Goal: Information Seeking & Learning: Learn about a topic

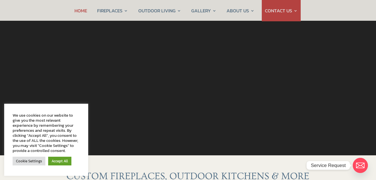
scroll to position [84, 0]
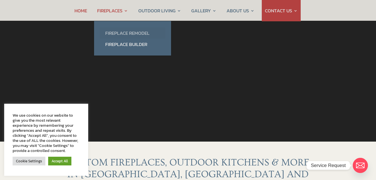
click at [123, 33] on link "Fireplace Remodel" at bounding box center [133, 32] width 66 height 11
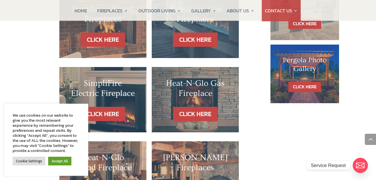
scroll to position [392, 0]
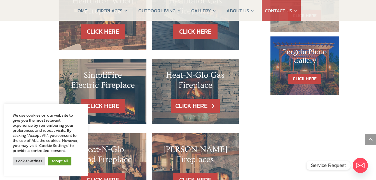
click at [193, 99] on link "CLICK HERE" at bounding box center [195, 106] width 49 height 14
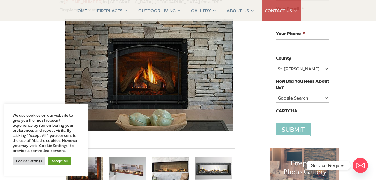
scroll to position [112, 0]
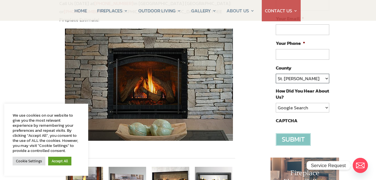
click at [326, 78] on select "St. Johns Clay Volusia Flagler Duval Nassau Other" at bounding box center [302, 79] width 53 height 10
select select "[PERSON_NAME]"
click at [276, 74] on select "St. Johns Clay Volusia Flagler Duval Nassau Other" at bounding box center [302, 79] width 53 height 10
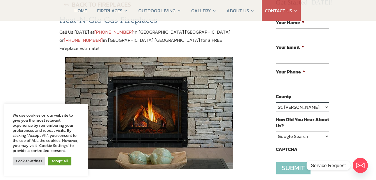
scroll to position [84, 0]
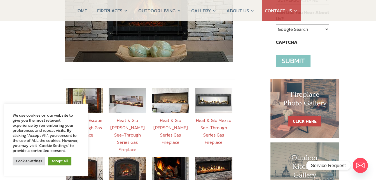
scroll to position [224, 0]
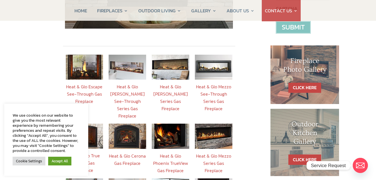
click at [90, 85] on link "Heat & Glo Escape See-Through Gas Fireplace" at bounding box center [84, 93] width 36 height 21
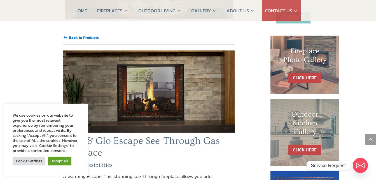
scroll to position [224, 0]
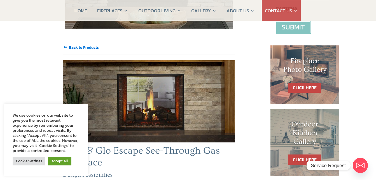
click at [96, 44] on input "Back to Products" at bounding box center [84, 47] width 30 height 6
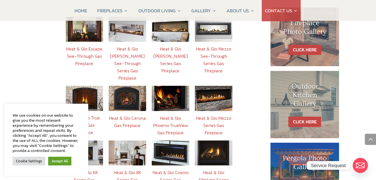
scroll to position [252, 0]
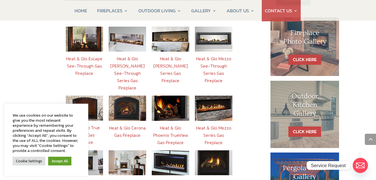
click at [174, 58] on link "Heat & Glo [PERSON_NAME] Series Gas Fireplace" at bounding box center [170, 69] width 34 height 29
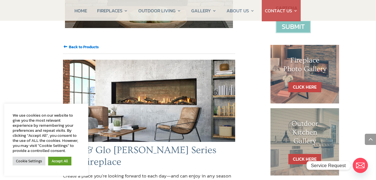
scroll to position [224, 0]
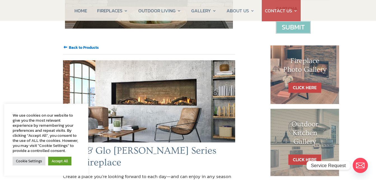
click at [79, 44] on input "Back to Products" at bounding box center [84, 47] width 30 height 6
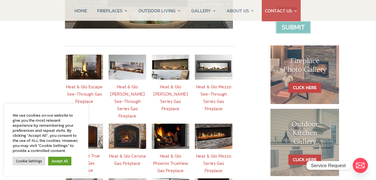
click at [219, 83] on link "Heat & Glo Mezzo See-Through Series Gas Fireplace" at bounding box center [213, 97] width 35 height 29
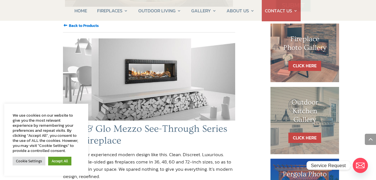
scroll to position [224, 0]
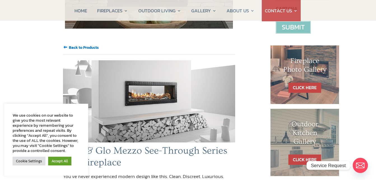
click at [87, 44] on input "Back to Products" at bounding box center [84, 47] width 30 height 6
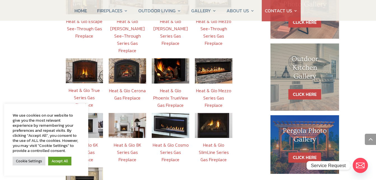
scroll to position [280, 0]
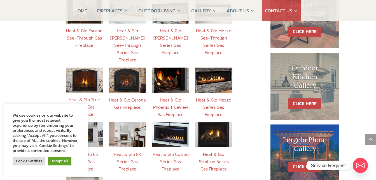
click at [92, 96] on link "Heat & Glo True Series Gas Fireplace" at bounding box center [84, 106] width 31 height 21
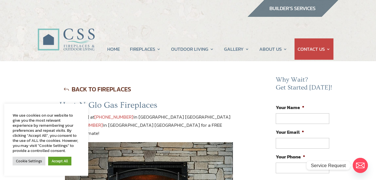
click at [77, 87] on link "BACK TO FIREPLACES" at bounding box center [97, 89] width 76 height 14
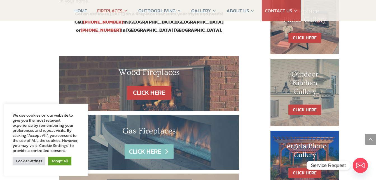
scroll to position [308, 0]
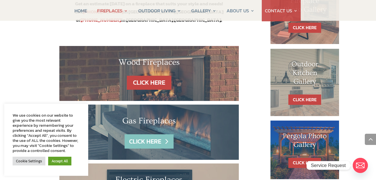
click at [149, 134] on link "CLICK HERE" at bounding box center [149, 141] width 49 height 14
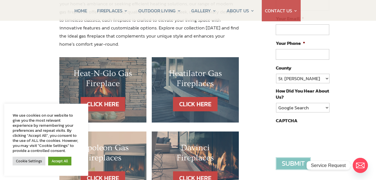
scroll to position [140, 0]
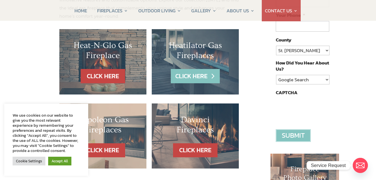
click at [194, 78] on link "CLICK HERE" at bounding box center [195, 76] width 49 height 14
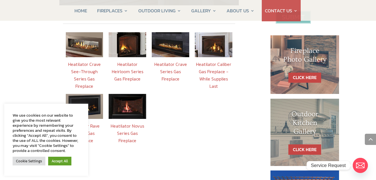
scroll to position [224, 0]
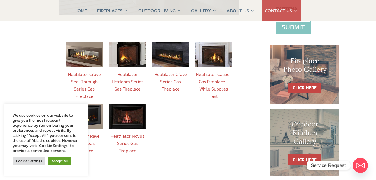
click at [209, 73] on link "Heatilator Caliber Gas Fireplace - While Supplies Last" at bounding box center [213, 85] width 35 height 29
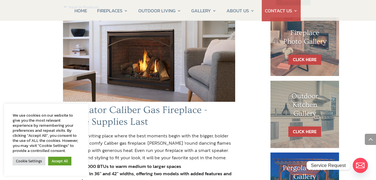
scroll to position [196, 0]
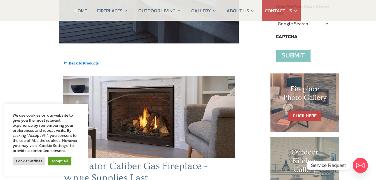
click at [89, 60] on input "Back to Products" at bounding box center [84, 63] width 30 height 6
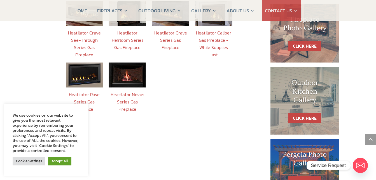
scroll to position [280, 0]
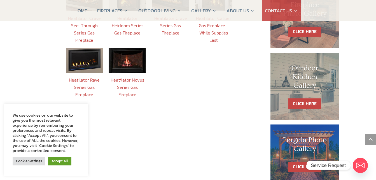
click at [84, 76] on link "Heatilator Rave Series Gas Fireplace" at bounding box center [84, 86] width 31 height 21
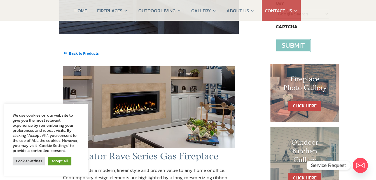
scroll to position [196, 0]
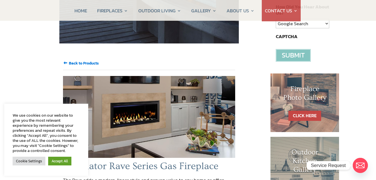
click at [92, 60] on input "Back to Products" at bounding box center [84, 63] width 30 height 6
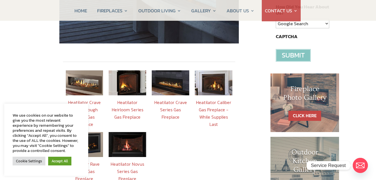
click at [130, 138] on img at bounding box center [128, 144] width 38 height 25
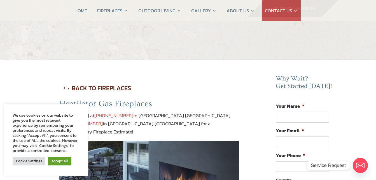
scroll to position [28, 0]
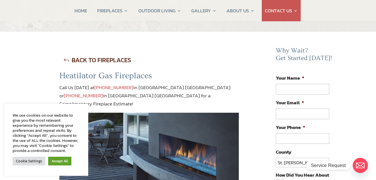
click at [89, 60] on link "BACK TO FIREPLACES" at bounding box center [97, 60] width 76 height 14
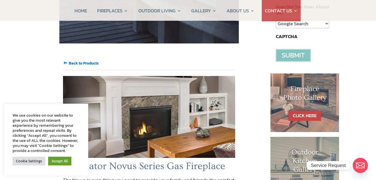
scroll to position [224, 0]
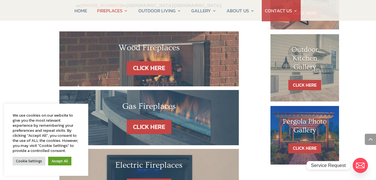
scroll to position [336, 0]
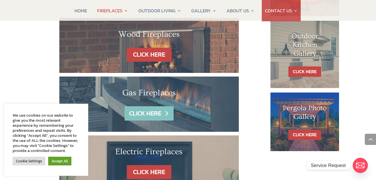
click at [147, 106] on link "CLICK HERE" at bounding box center [149, 113] width 49 height 14
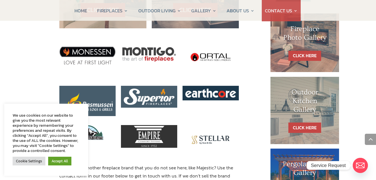
scroll to position [252, 0]
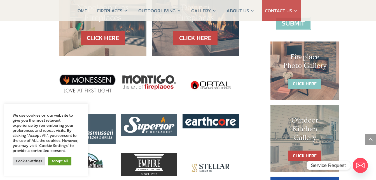
click at [308, 82] on link "CLICK HERE" at bounding box center [304, 84] width 33 height 10
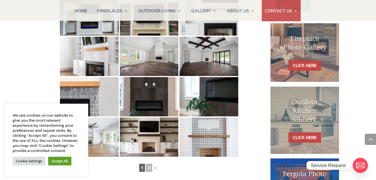
scroll to position [280, 0]
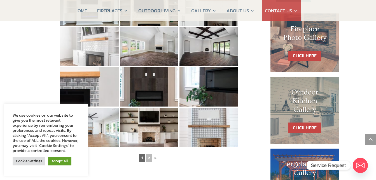
click at [97, 56] on img at bounding box center [89, 46] width 59 height 39
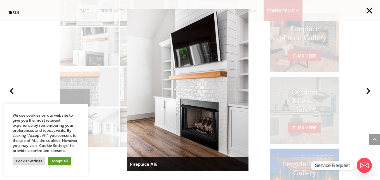
click at [114, 46] on div at bounding box center [190, 90] width 380 height 180
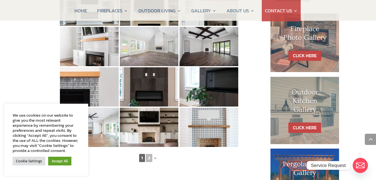
click at [152, 53] on img at bounding box center [149, 46] width 59 height 39
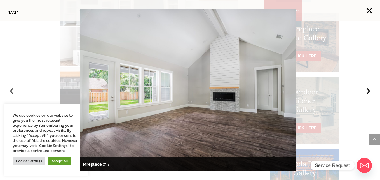
click at [13, 90] on button "‹" at bounding box center [12, 90] width 12 height 12
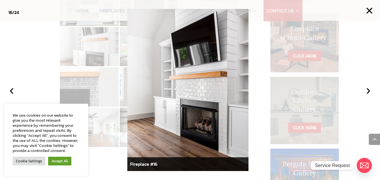
click at [100, 46] on div at bounding box center [190, 90] width 380 height 180
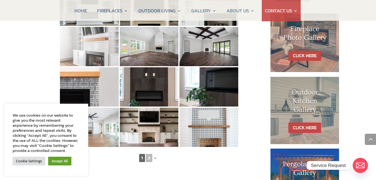
click at [105, 52] on img at bounding box center [89, 46] width 59 height 39
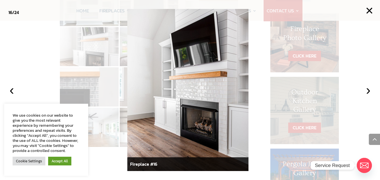
click at [84, 53] on div at bounding box center [190, 90] width 380 height 180
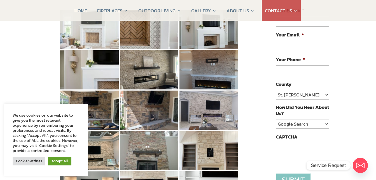
scroll to position [84, 0]
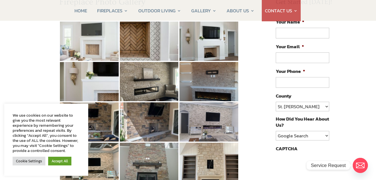
click at [95, 43] on img at bounding box center [89, 41] width 59 height 39
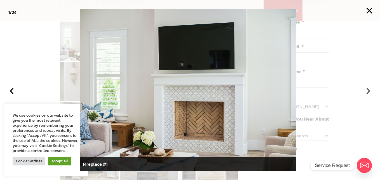
click at [367, 90] on button "›" at bounding box center [368, 90] width 12 height 12
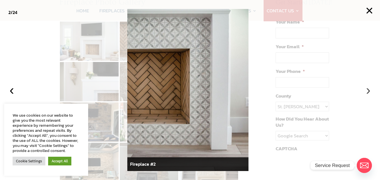
click at [367, 90] on button "›" at bounding box center [368, 90] width 12 height 12
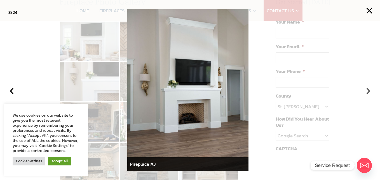
click at [367, 90] on button "›" at bounding box center [368, 90] width 12 height 12
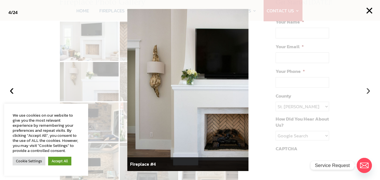
click at [367, 90] on button "›" at bounding box center [368, 90] width 12 height 12
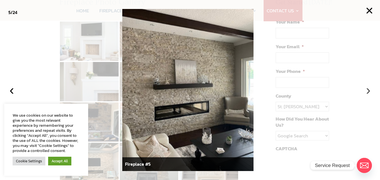
click at [367, 90] on button "›" at bounding box center [368, 90] width 12 height 12
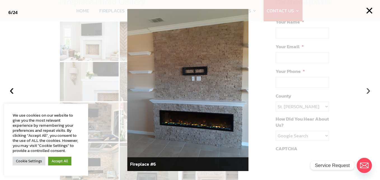
click at [367, 90] on button "›" at bounding box center [368, 90] width 12 height 12
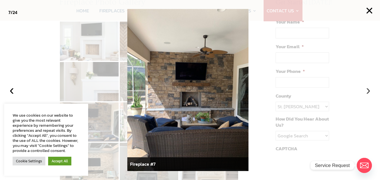
click at [367, 90] on button "›" at bounding box center [368, 90] width 12 height 12
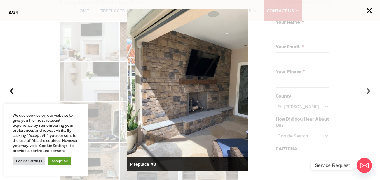
click at [367, 90] on button "›" at bounding box center [368, 90] width 12 height 12
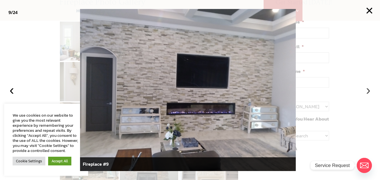
click at [367, 90] on button "›" at bounding box center [368, 90] width 12 height 12
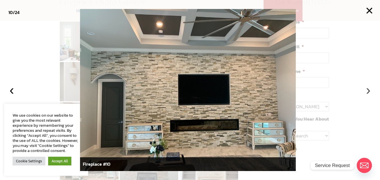
click at [367, 90] on button "›" at bounding box center [368, 90] width 12 height 12
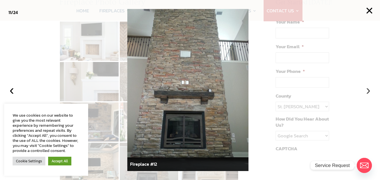
click at [367, 90] on button "›" at bounding box center [368, 90] width 12 height 12
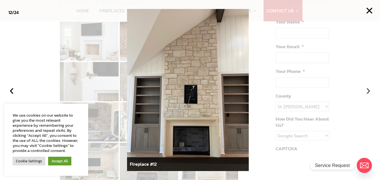
click at [367, 90] on button "›" at bounding box center [368, 90] width 12 height 12
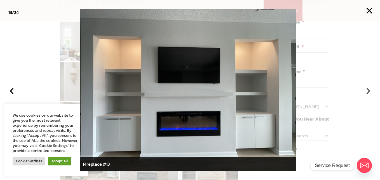
click at [367, 90] on button "›" at bounding box center [368, 90] width 12 height 12
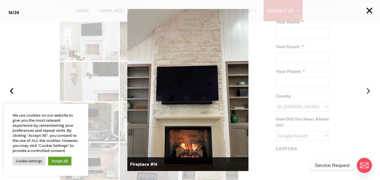
click at [369, 89] on button "›" at bounding box center [368, 90] width 12 height 12
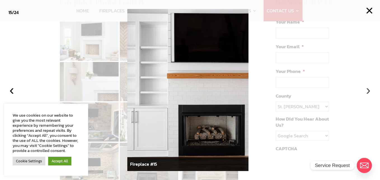
click at [369, 89] on button "›" at bounding box center [368, 90] width 12 height 12
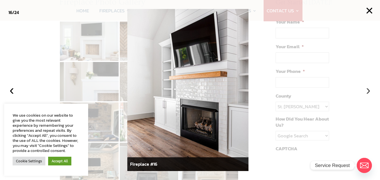
click at [369, 89] on button "›" at bounding box center [368, 90] width 12 height 12
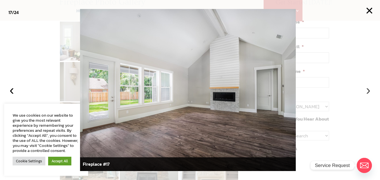
click at [369, 89] on button "›" at bounding box center [368, 90] width 12 height 12
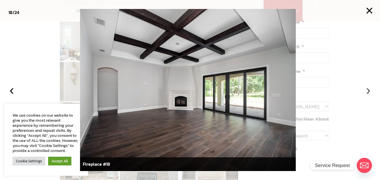
click at [369, 89] on button "›" at bounding box center [368, 90] width 12 height 12
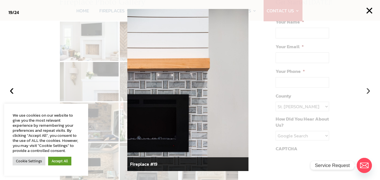
click at [369, 89] on button "›" at bounding box center [368, 90] width 12 height 12
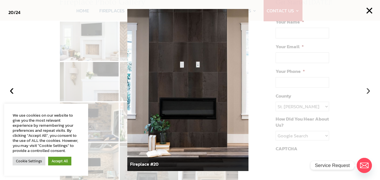
click at [369, 89] on button "›" at bounding box center [368, 90] width 12 height 12
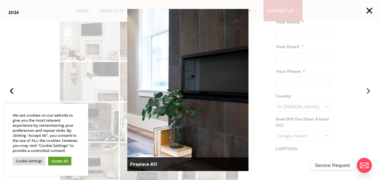
click at [369, 89] on button "›" at bounding box center [368, 90] width 12 height 12
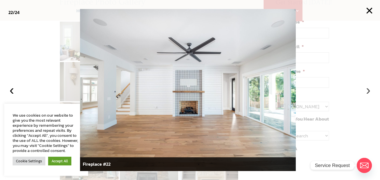
click at [369, 89] on button "›" at bounding box center [368, 90] width 12 height 12
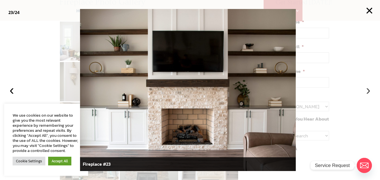
click at [369, 89] on button "›" at bounding box center [368, 90] width 12 height 12
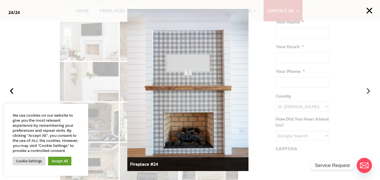
click at [369, 89] on button "›" at bounding box center [368, 90] width 12 height 12
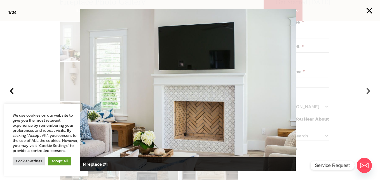
click at [369, 89] on button "›" at bounding box center [368, 90] width 12 height 12
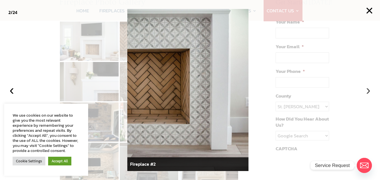
click at [369, 89] on button "›" at bounding box center [368, 90] width 12 height 12
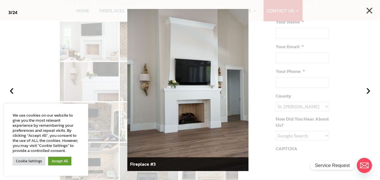
click at [371, 10] on button "×" at bounding box center [369, 10] width 12 height 12
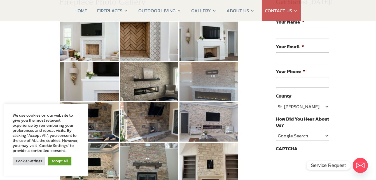
scroll to position [0, 0]
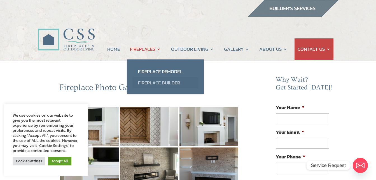
click at [145, 82] on link "Fireplace Builder" at bounding box center [165, 82] width 66 height 11
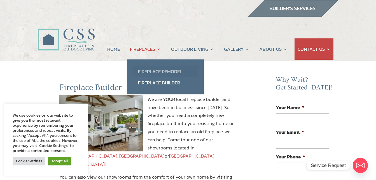
click at [145, 70] on link "Fireplace Remodel" at bounding box center [165, 71] width 66 height 11
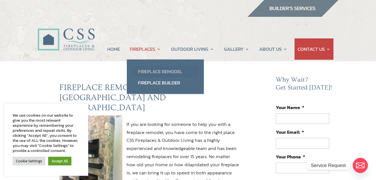
click at [158, 69] on link "Fireplace Remodel" at bounding box center [165, 71] width 66 height 11
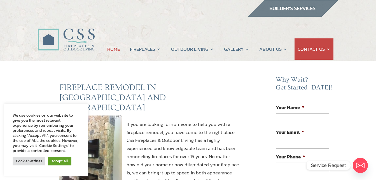
click at [113, 50] on link "HOME" at bounding box center [113, 48] width 13 height 21
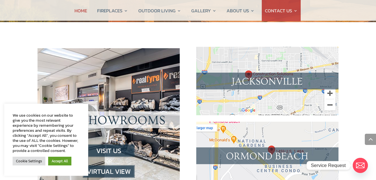
scroll to position [560, 0]
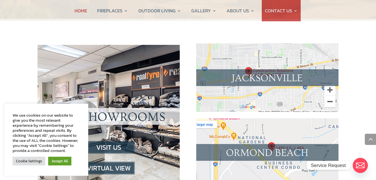
click at [303, 75] on img at bounding box center [267, 77] width 142 height 68
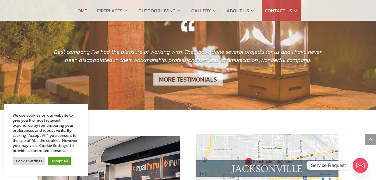
scroll to position [553, 0]
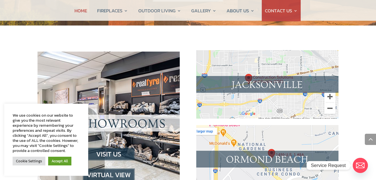
click at [252, 78] on img at bounding box center [267, 84] width 142 height 68
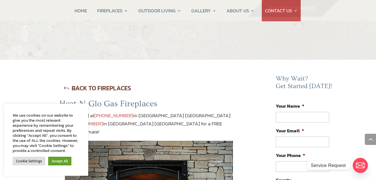
select select "[PERSON_NAME]"
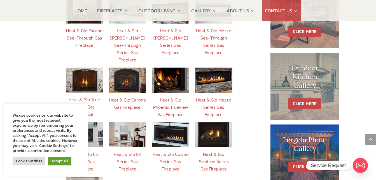
scroll to position [224, 0]
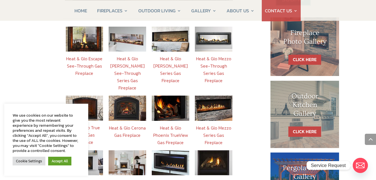
scroll to position [224, 0]
